Goal: Transaction & Acquisition: Purchase product/service

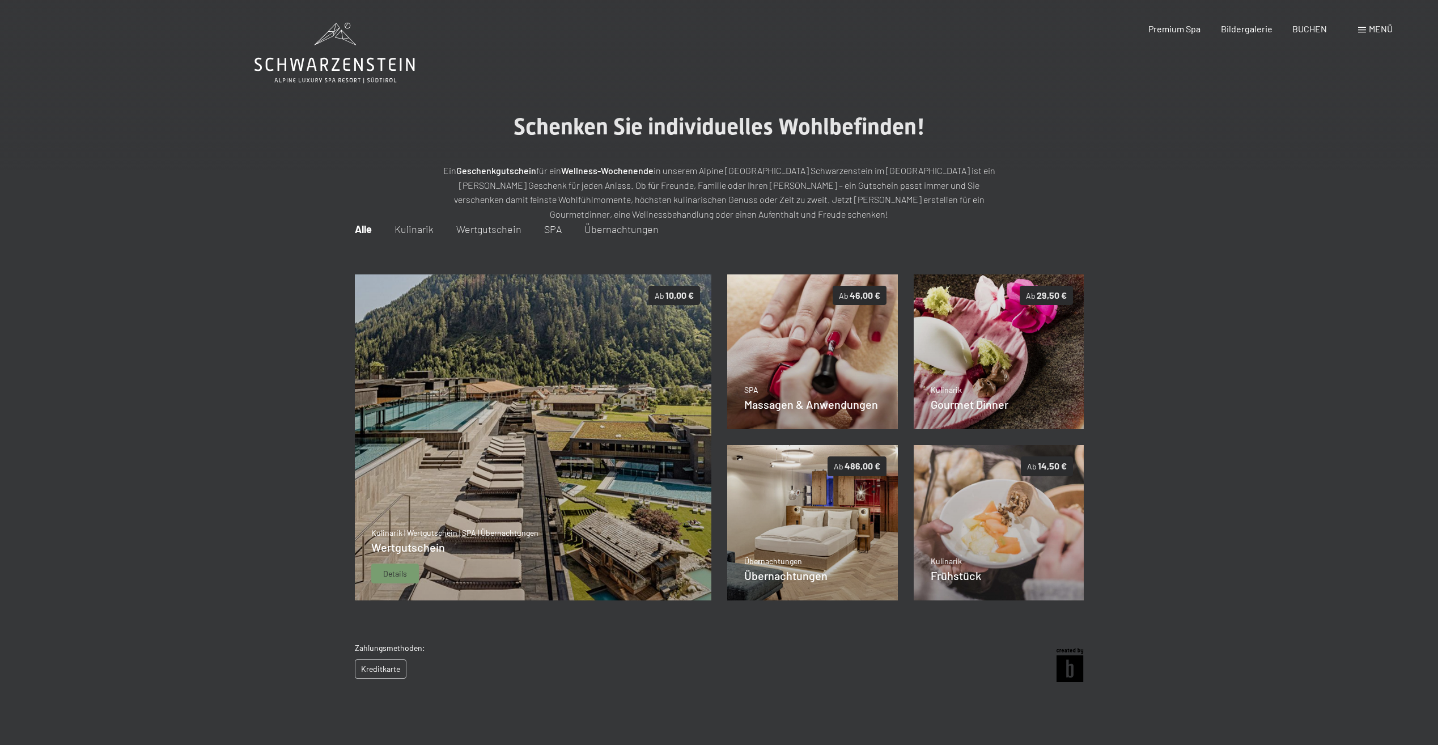
click at [400, 575] on span "Details" at bounding box center [395, 573] width 24 height 11
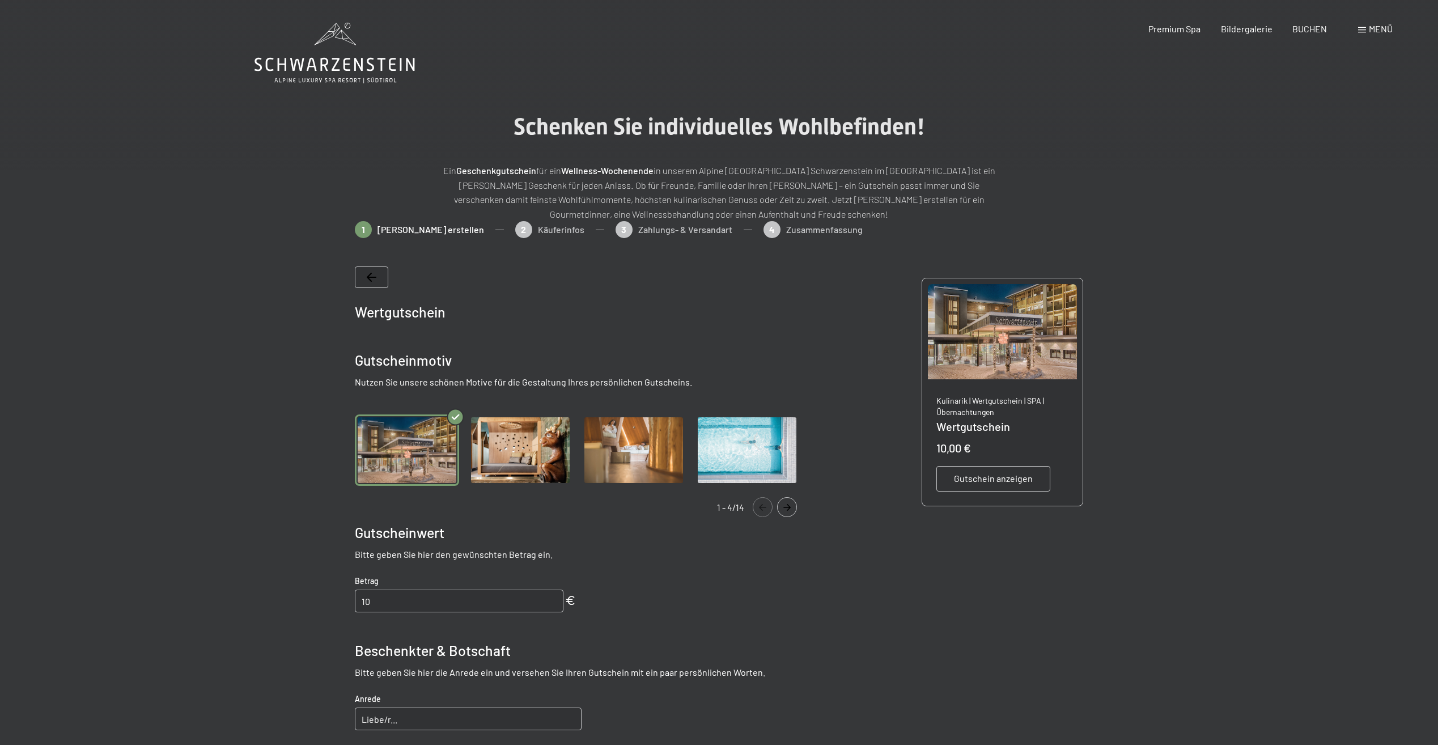
click at [348, 62] on icon at bounding box center [334, 53] width 160 height 61
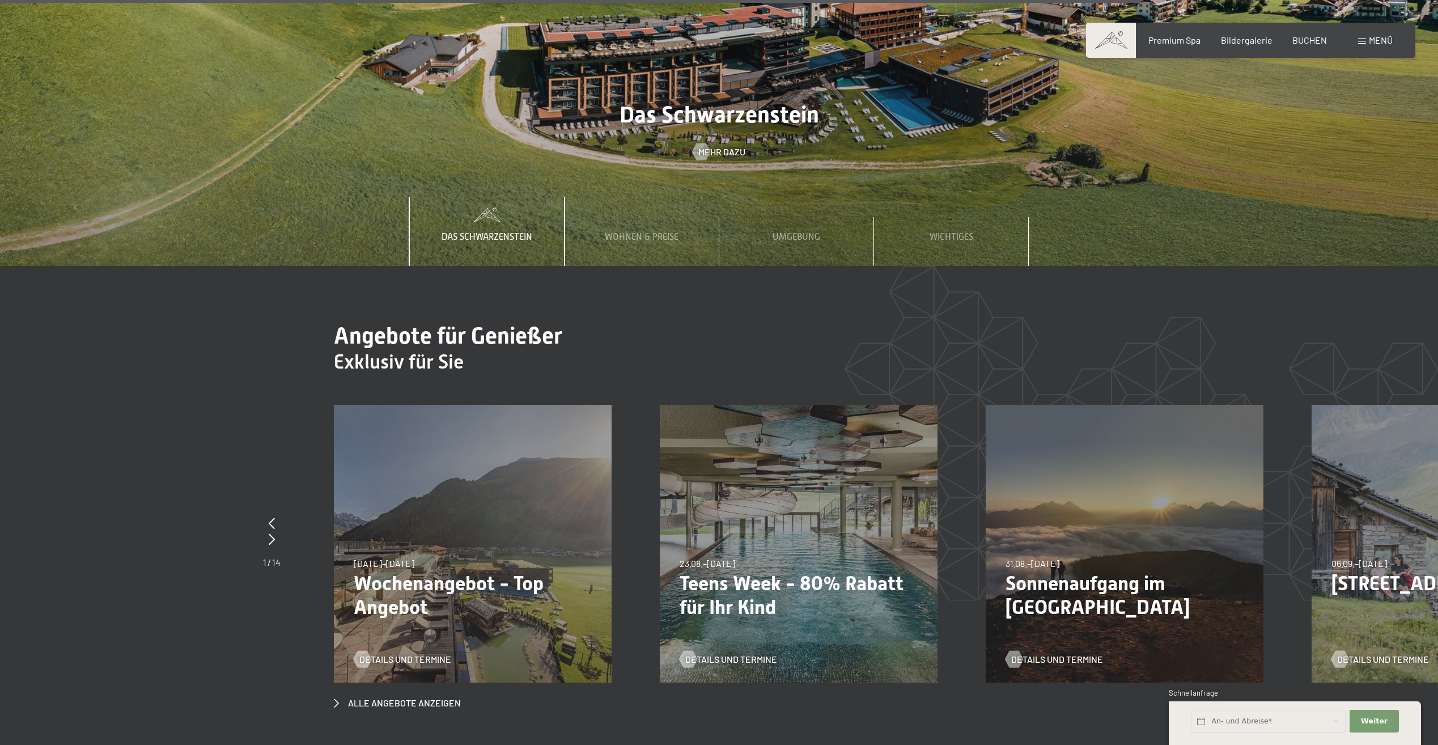
scroll to position [5384, 0]
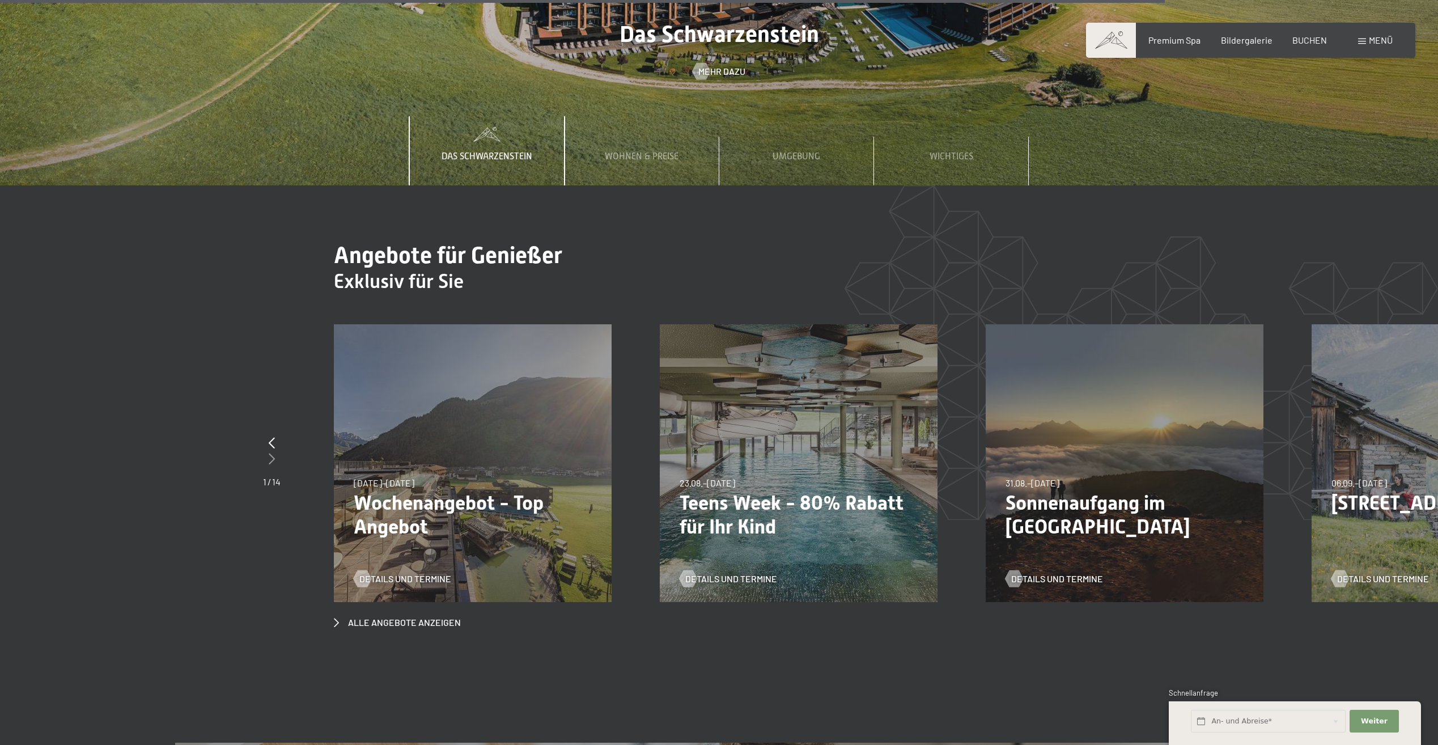
click at [269, 453] on icon at bounding box center [272, 458] width 6 height 11
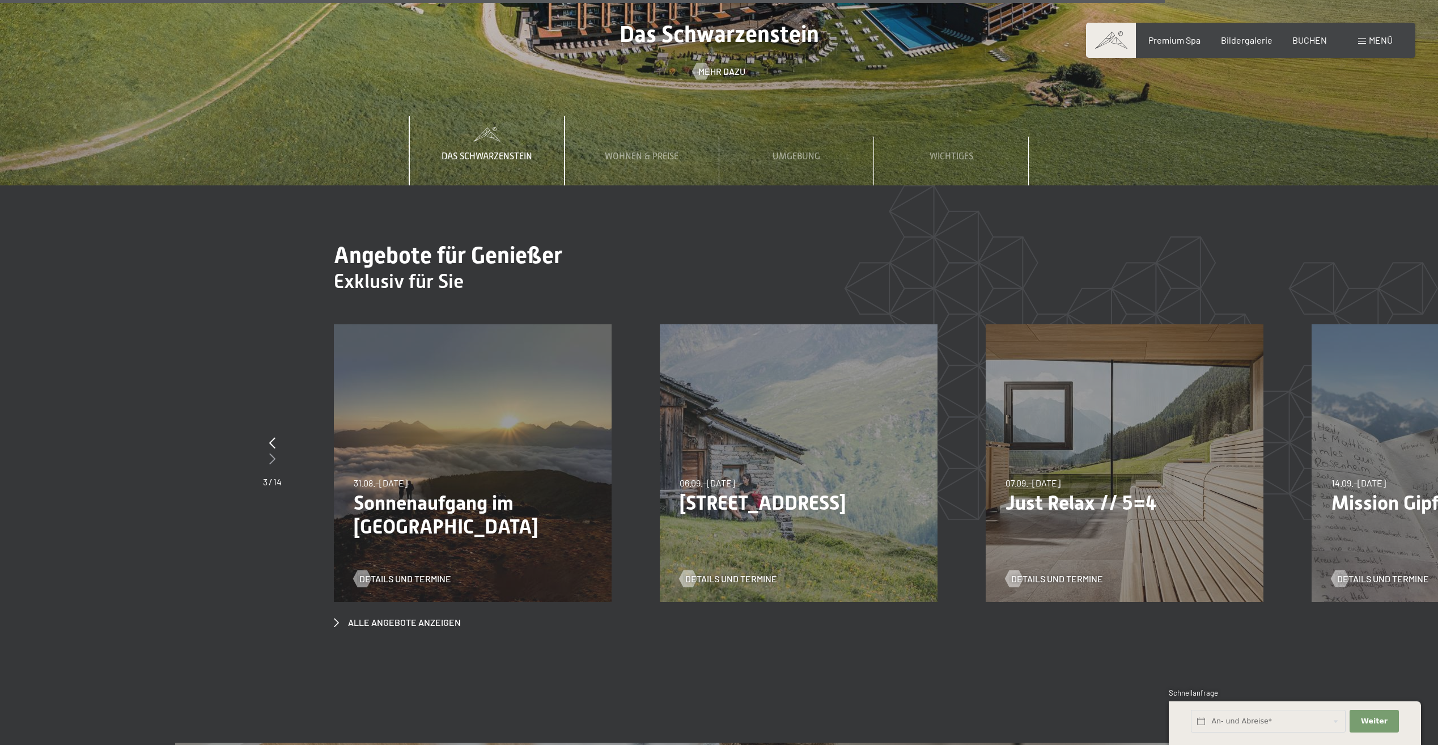
click at [269, 453] on icon at bounding box center [272, 458] width 6 height 11
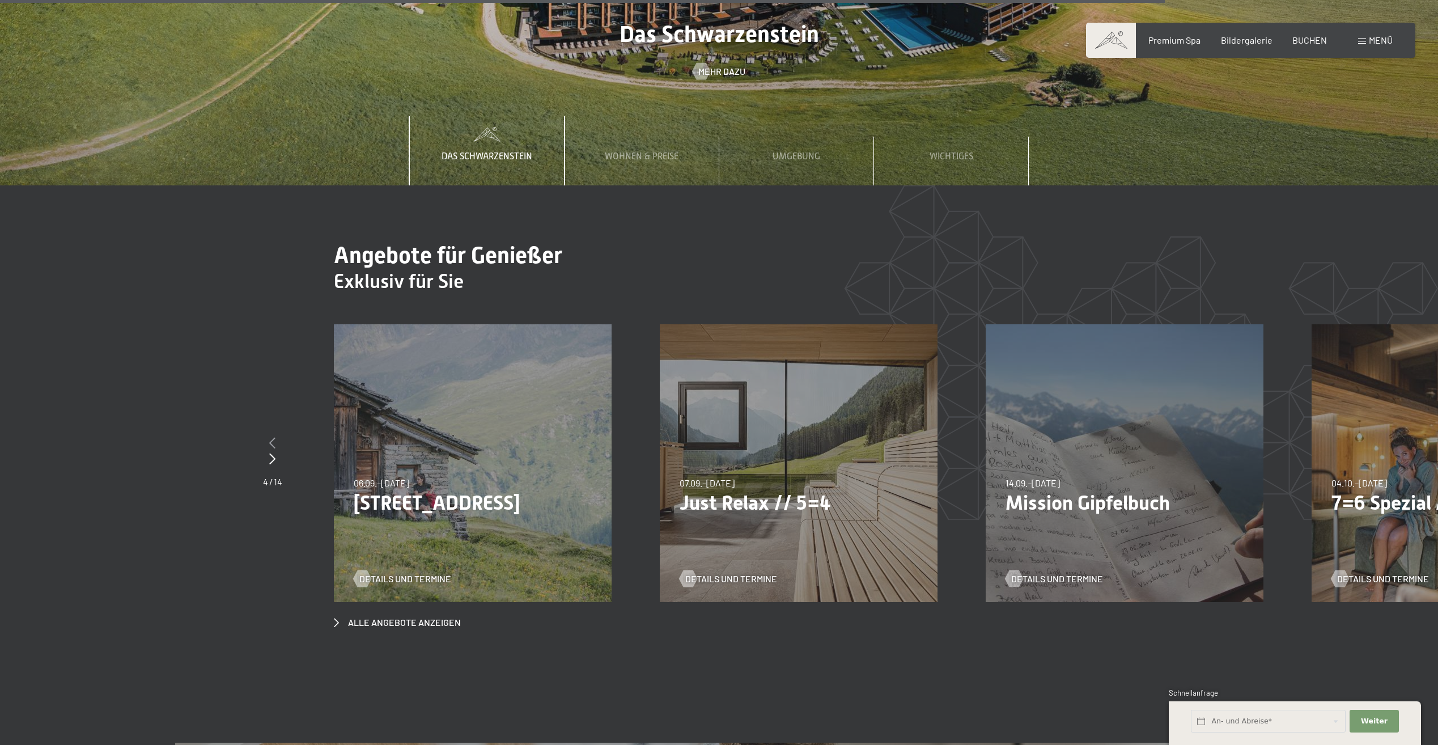
click at [271, 437] on icon at bounding box center [272, 442] width 6 height 11
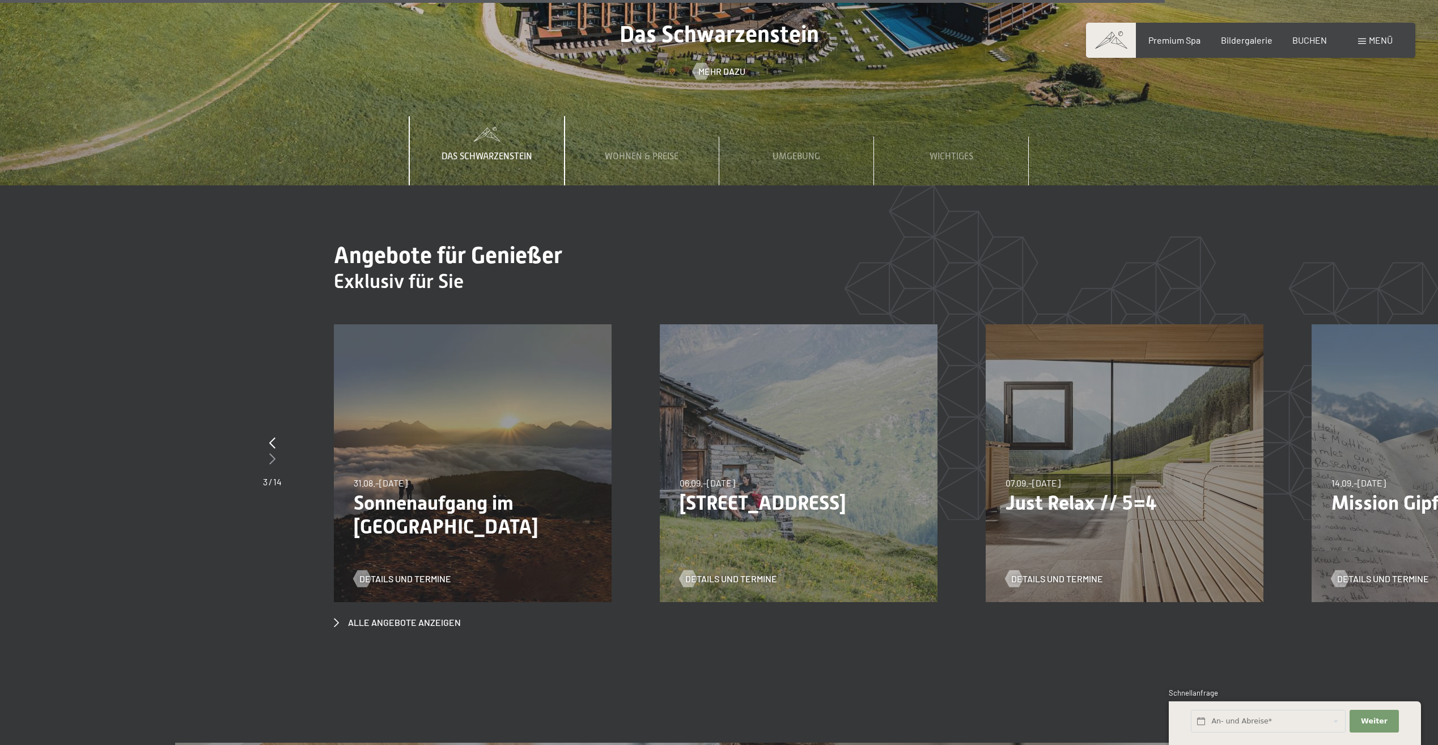
click at [273, 453] on icon at bounding box center [272, 458] width 6 height 11
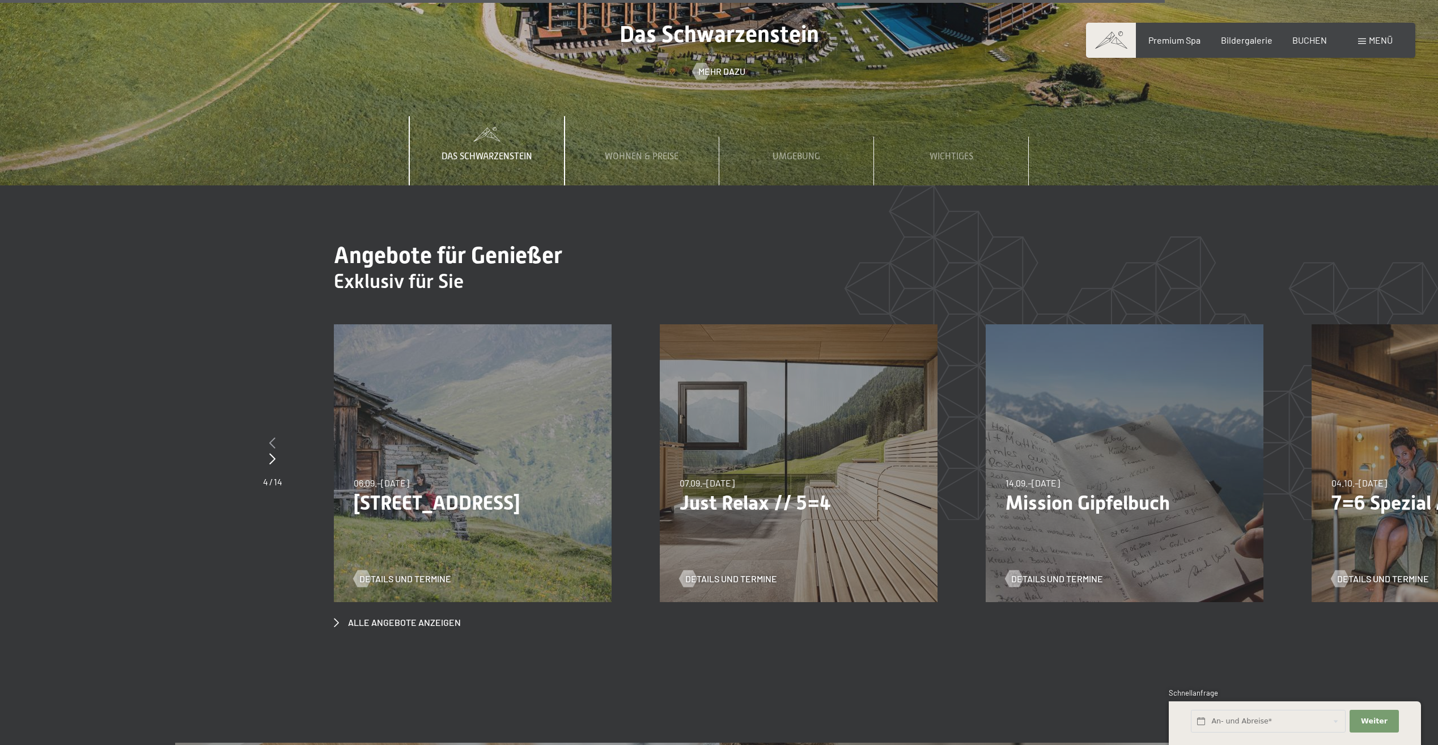
click at [271, 437] on icon at bounding box center [272, 442] width 6 height 11
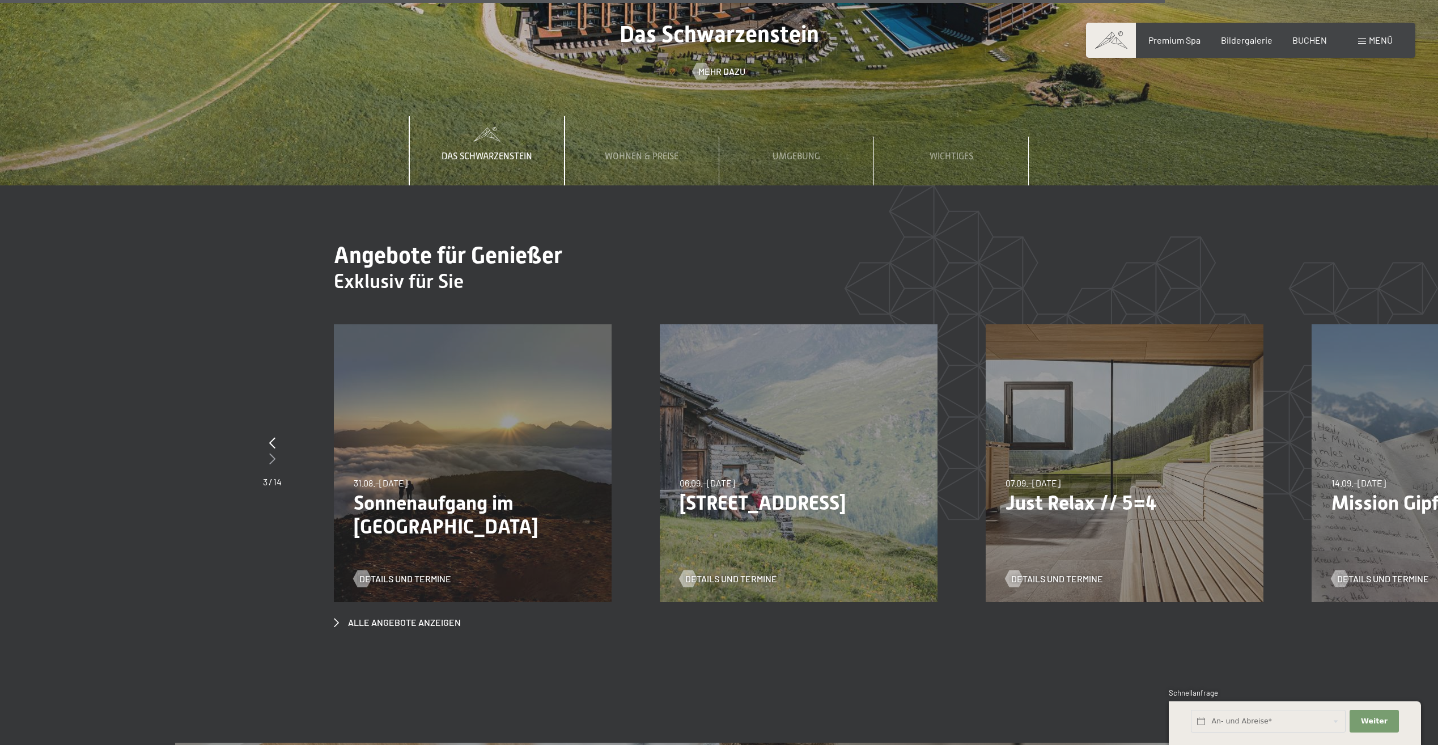
click at [274, 453] on icon at bounding box center [272, 458] width 6 height 11
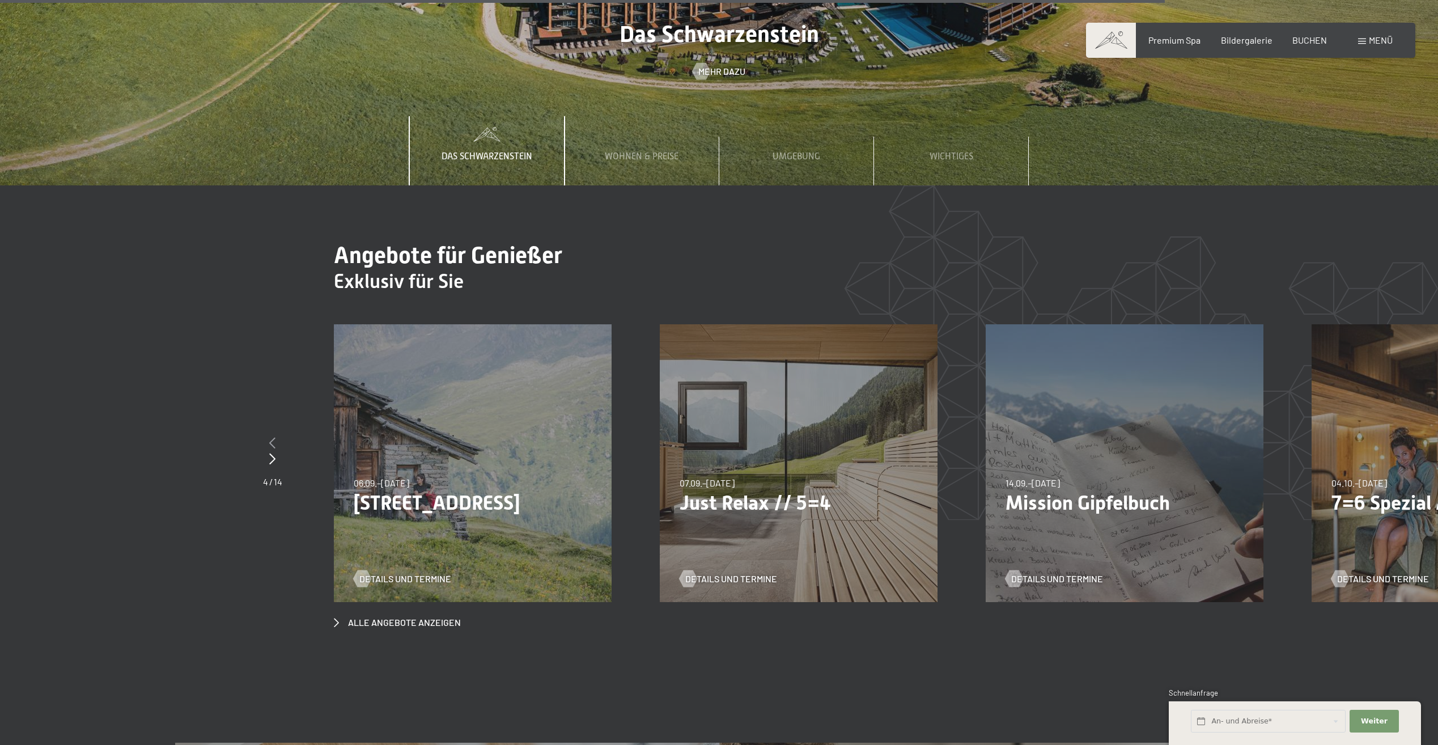
click at [273, 437] on icon at bounding box center [272, 442] width 6 height 11
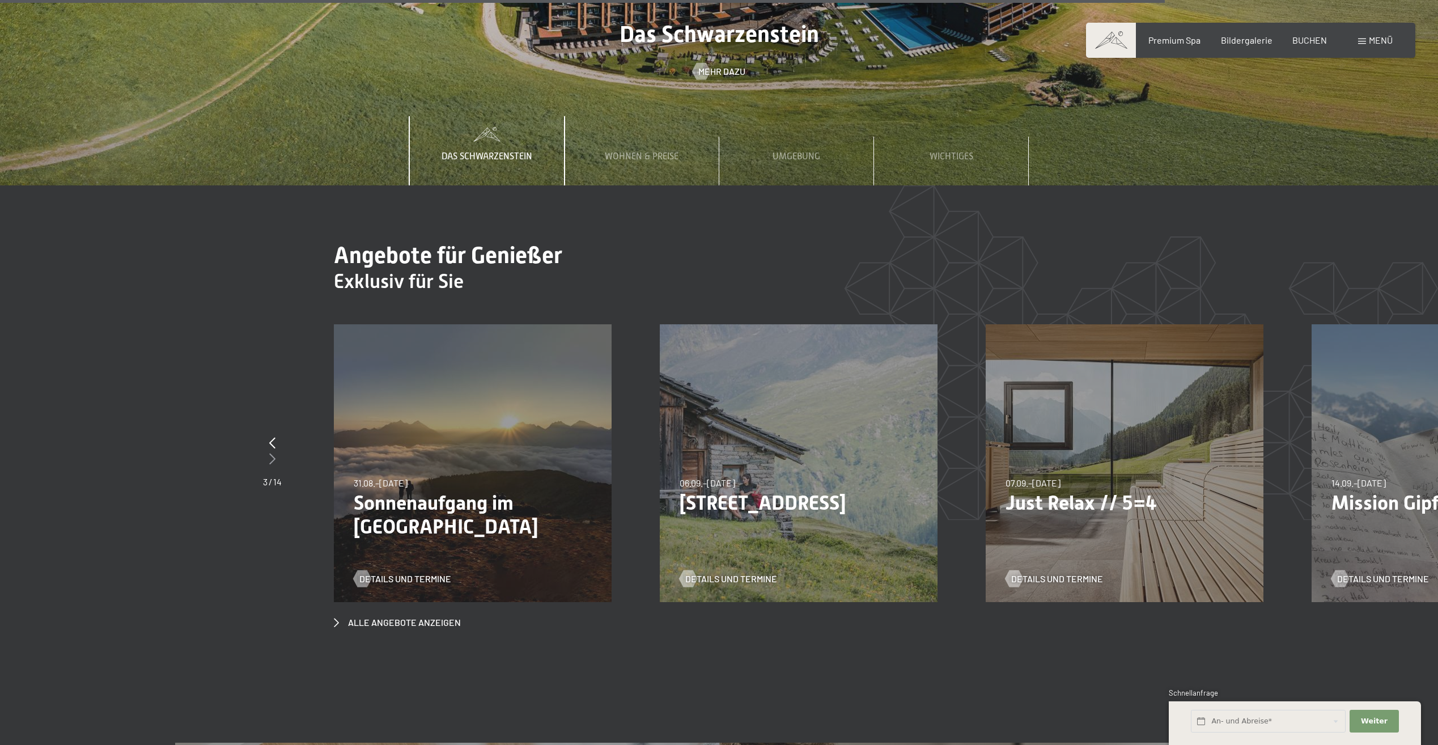
click at [273, 453] on icon at bounding box center [272, 458] width 6 height 11
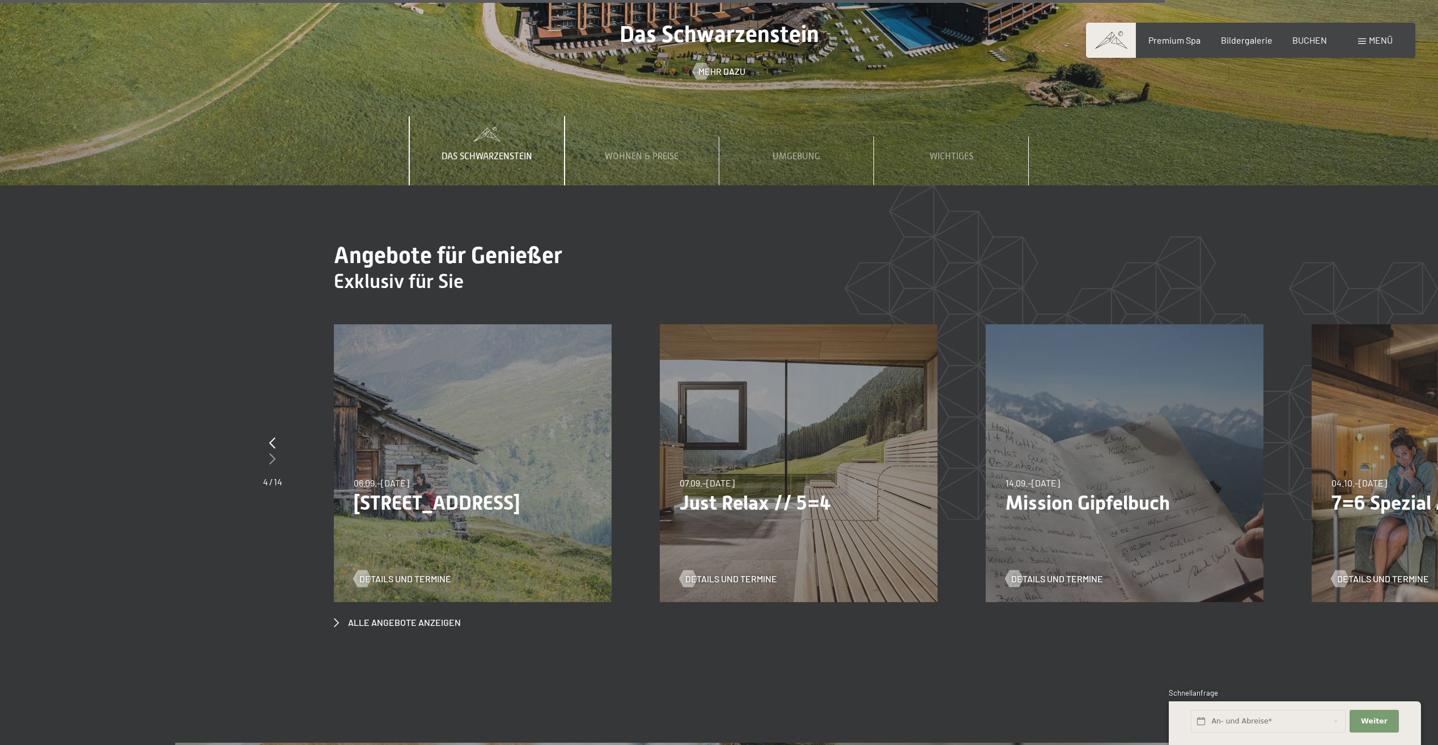
click at [273, 453] on icon at bounding box center [272, 458] width 6 height 11
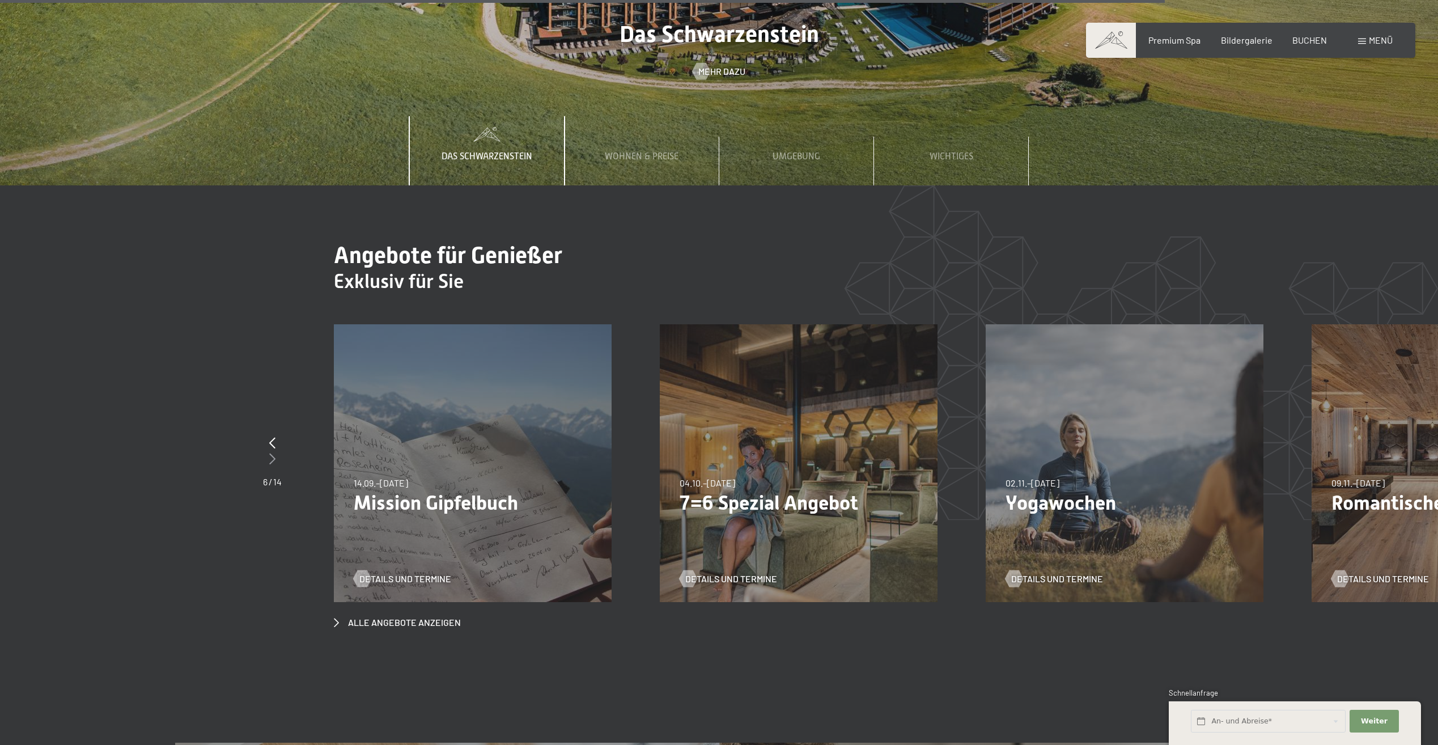
click at [273, 453] on icon at bounding box center [272, 458] width 6 height 11
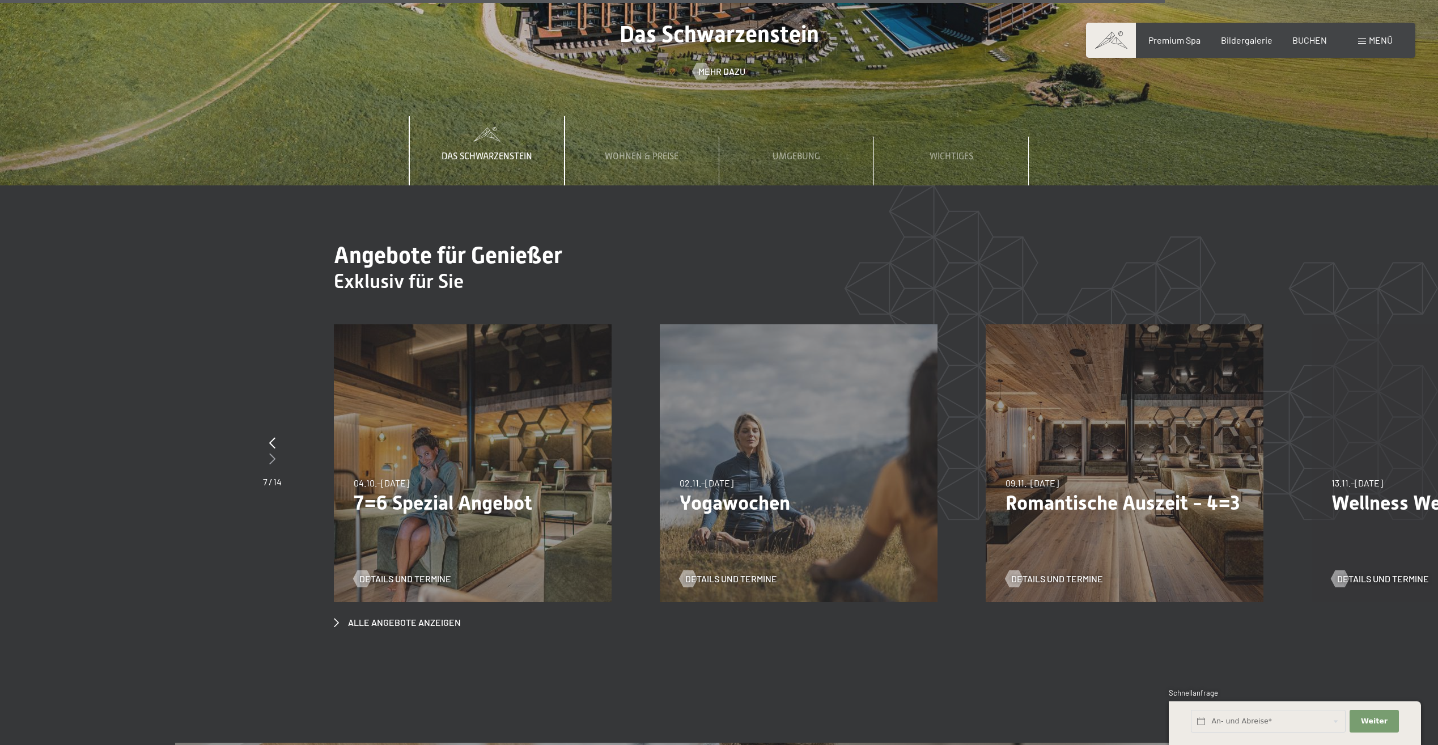
click at [273, 453] on icon at bounding box center [272, 458] width 6 height 11
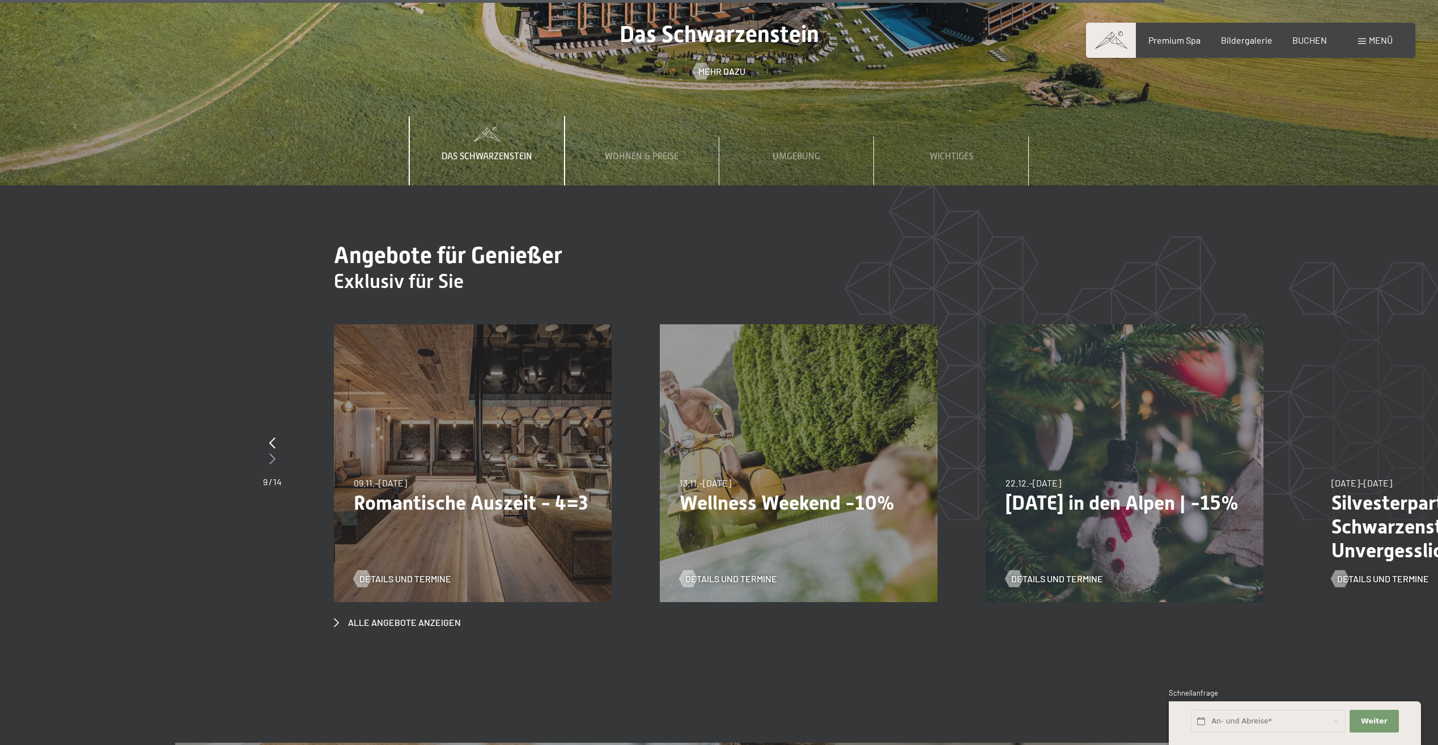
click at [273, 453] on icon at bounding box center [272, 458] width 6 height 11
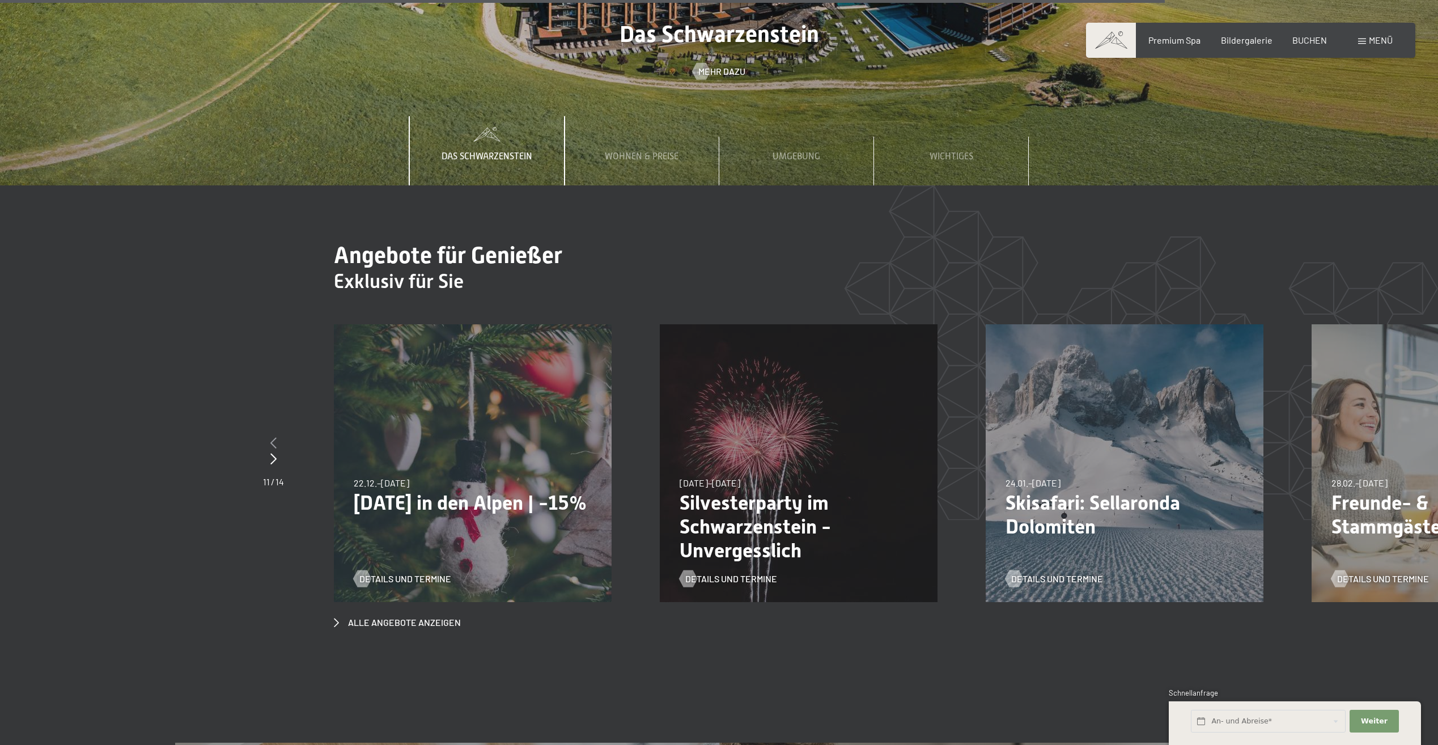
click at [273, 435] on div at bounding box center [273, 443] width 21 height 16
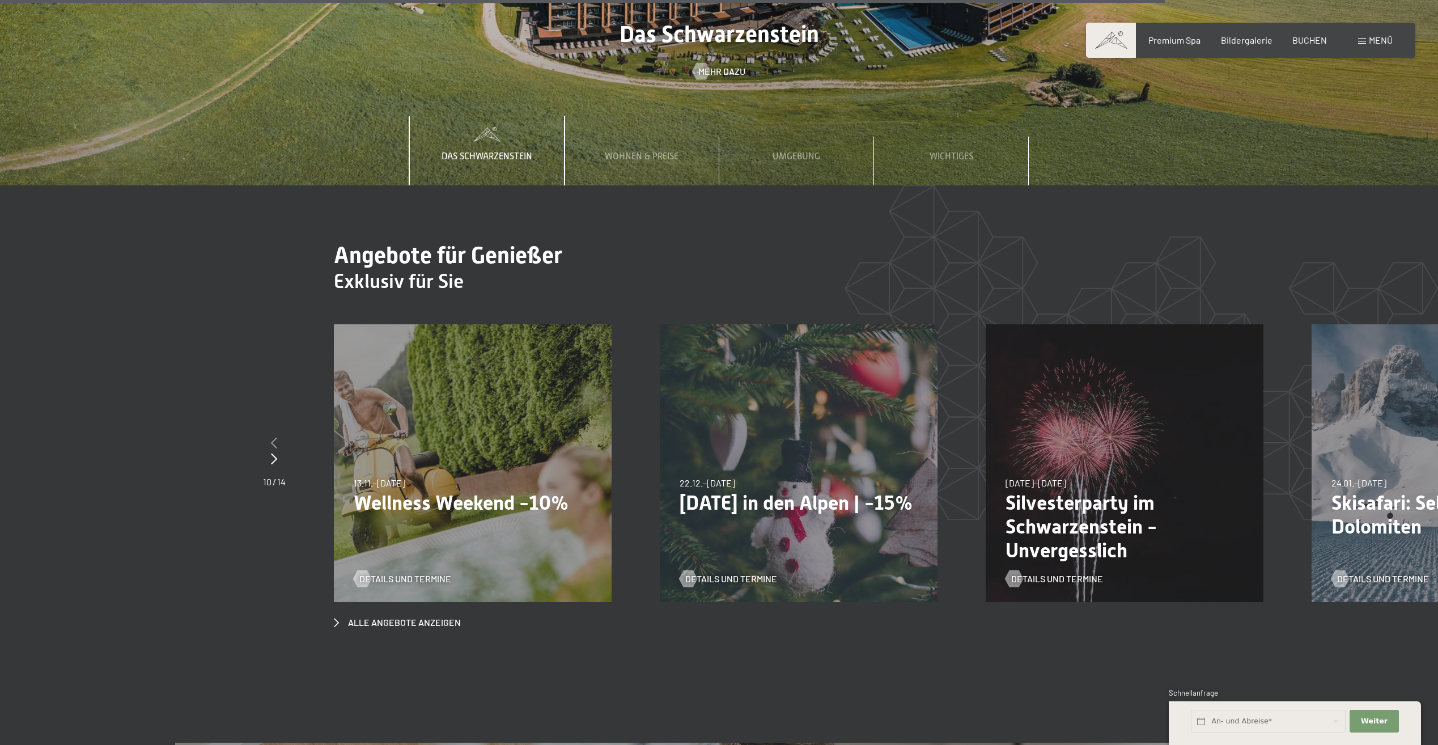
click at [273, 435] on div at bounding box center [274, 443] width 23 height 16
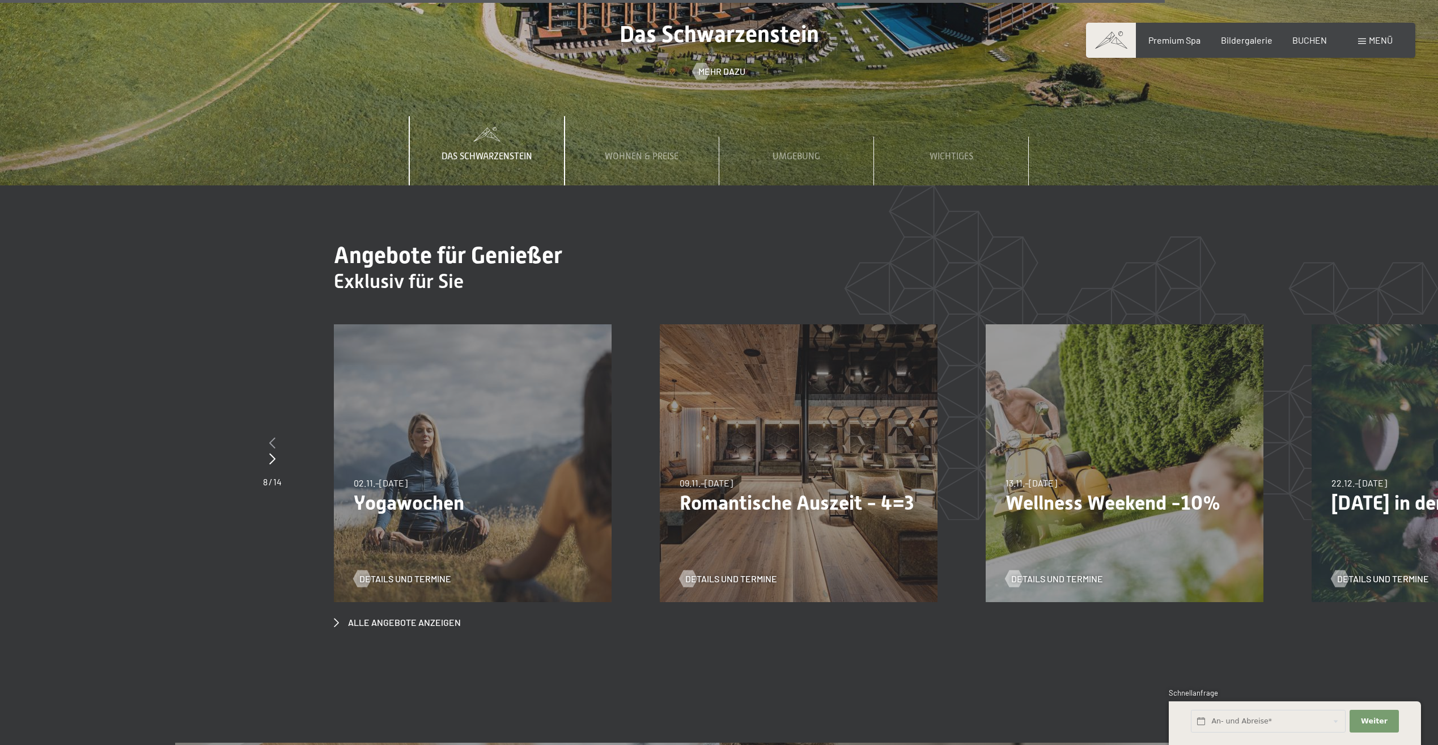
click at [273, 437] on icon at bounding box center [272, 442] width 6 height 11
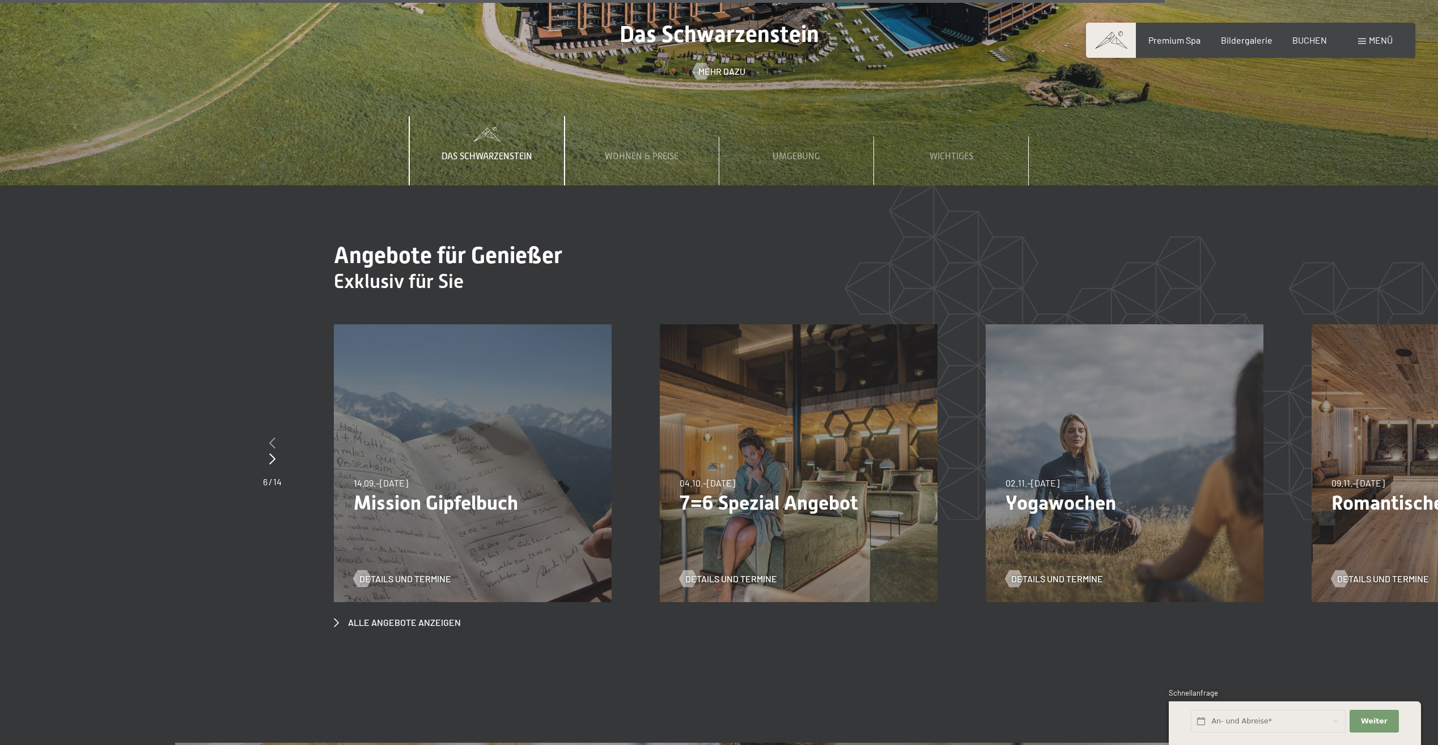
click at [273, 437] on icon at bounding box center [272, 442] width 6 height 11
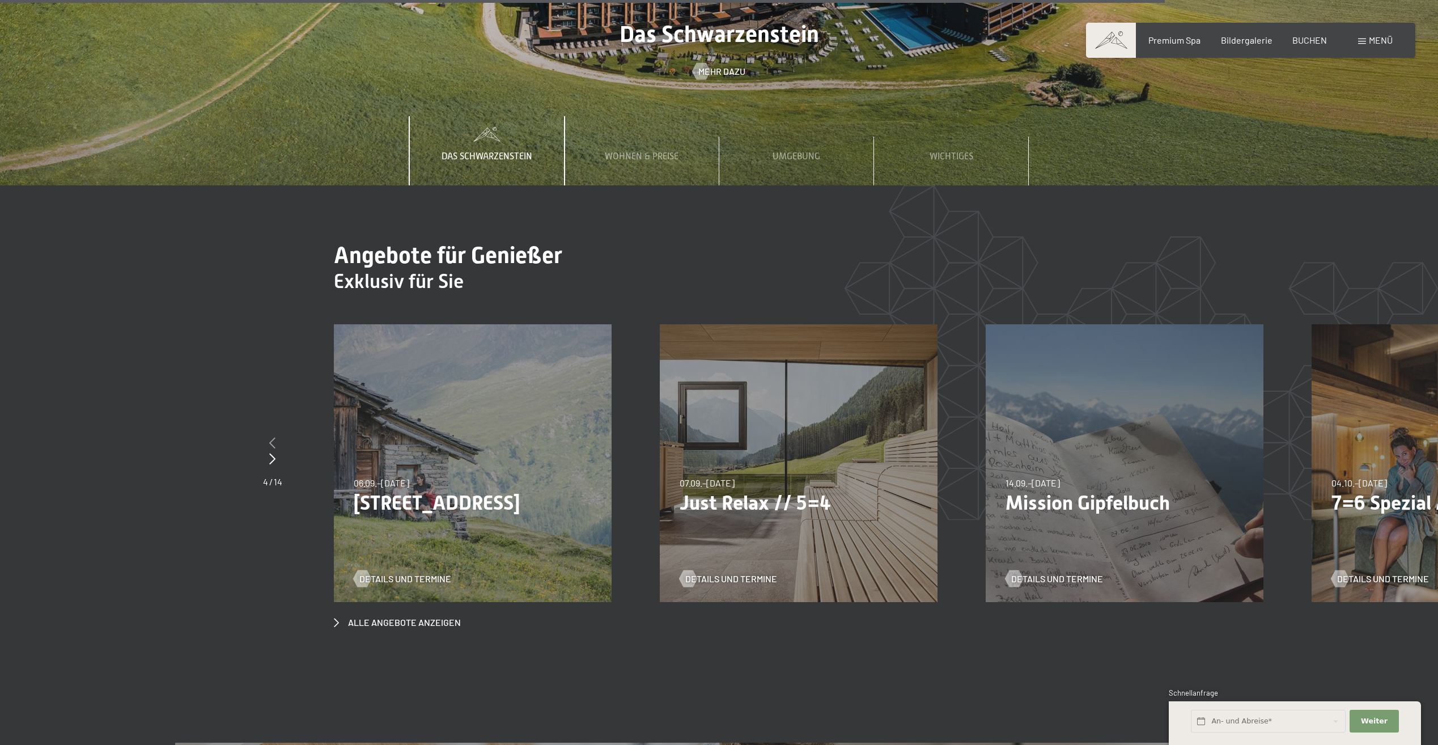
click at [273, 437] on icon at bounding box center [272, 442] width 6 height 11
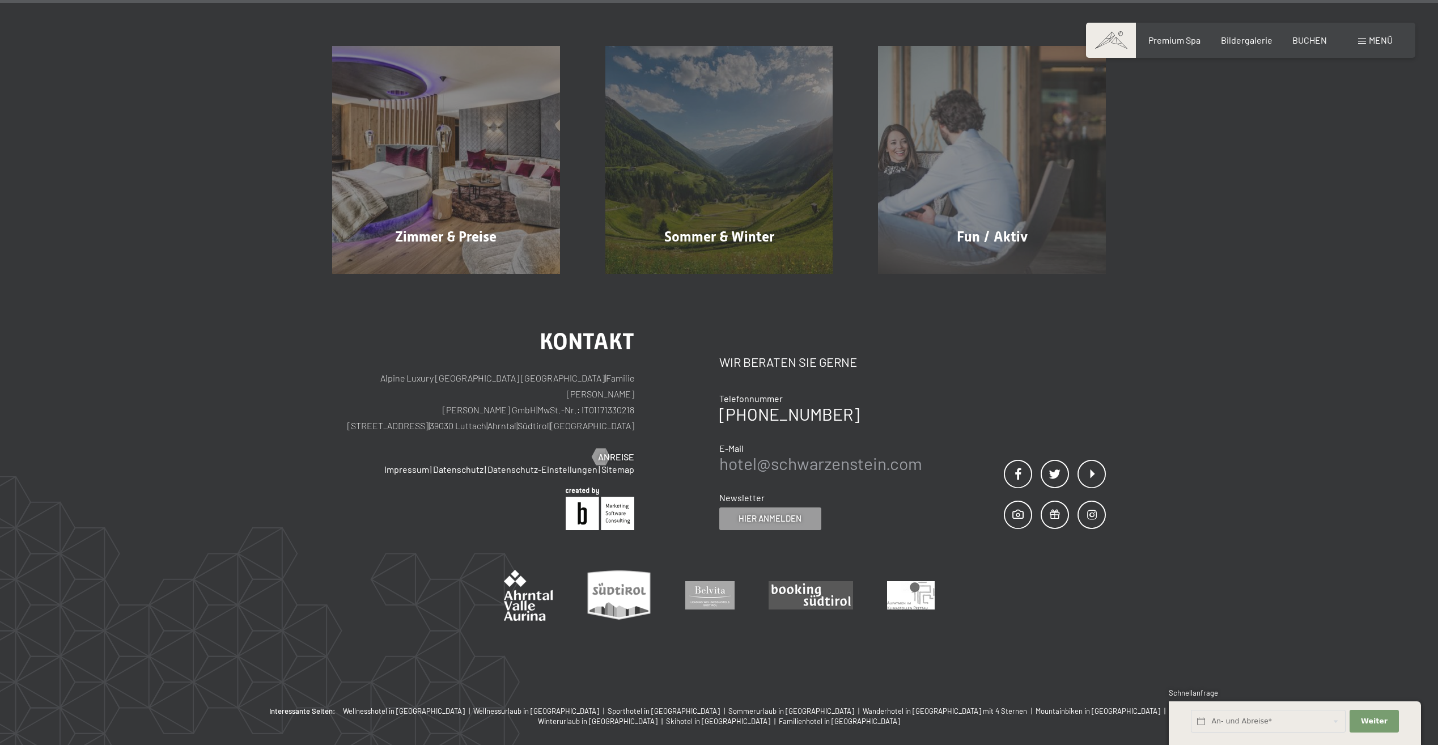
scroll to position [6697, 0]
